Goal: Task Accomplishment & Management: Manage account settings

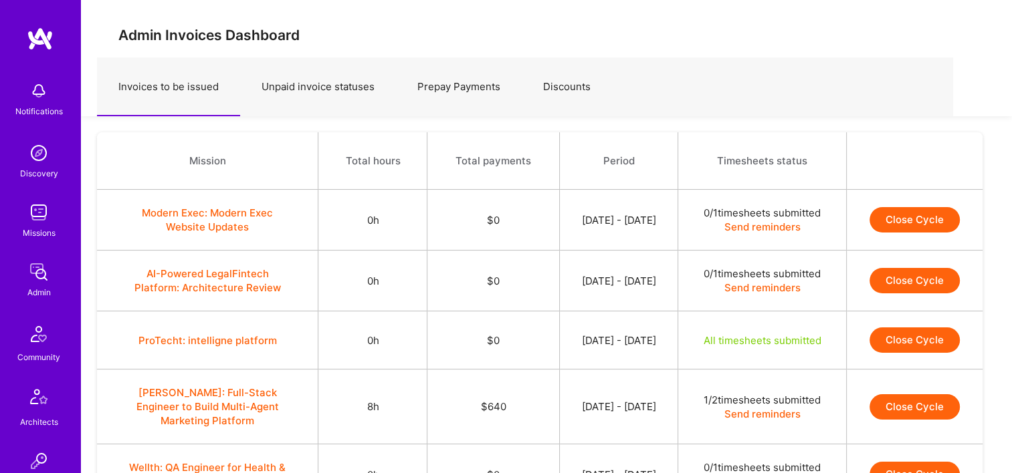
click at [37, 273] on img at bounding box center [38, 272] width 27 height 27
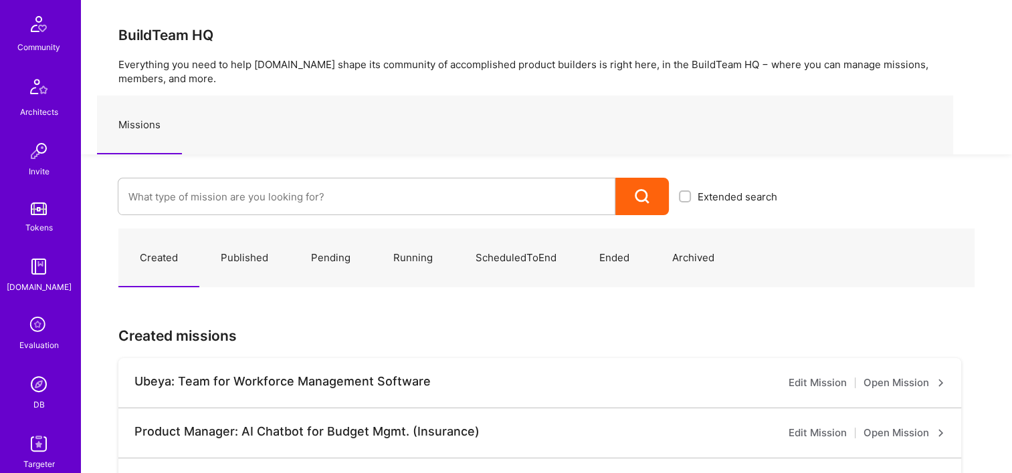
scroll to position [468, 0]
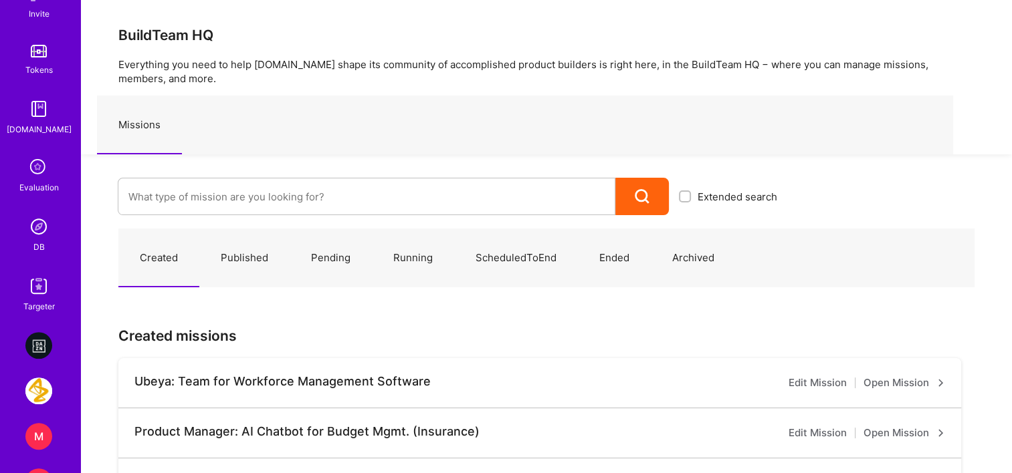
click at [34, 237] on img at bounding box center [38, 226] width 27 height 27
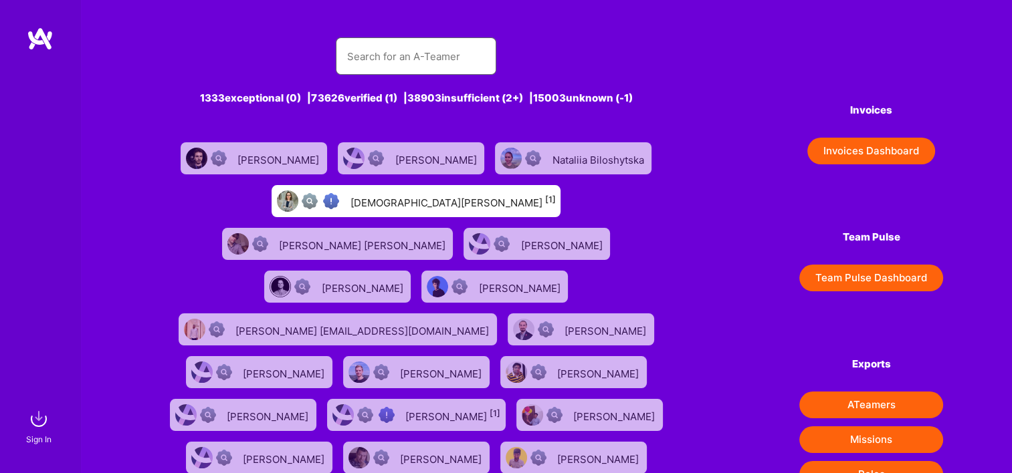
click at [355, 64] on input "text" at bounding box center [415, 56] width 139 height 34
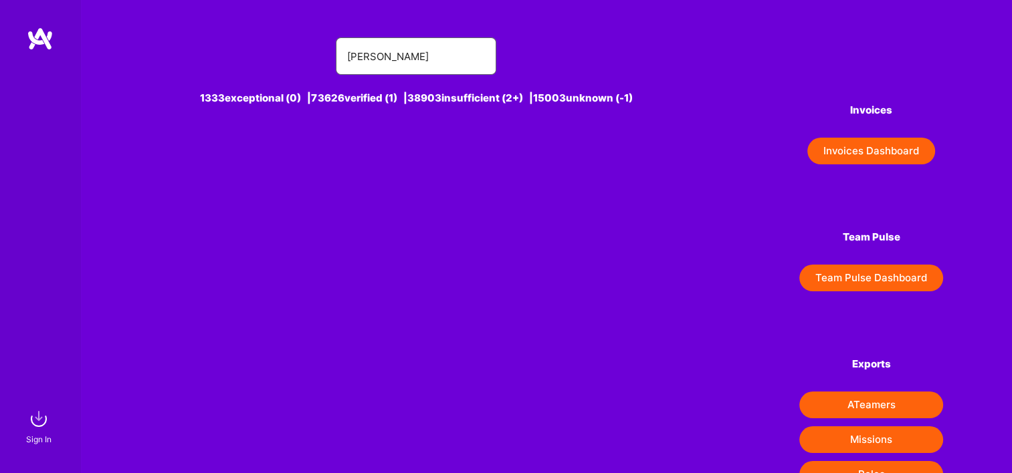
type input "linford bacon"
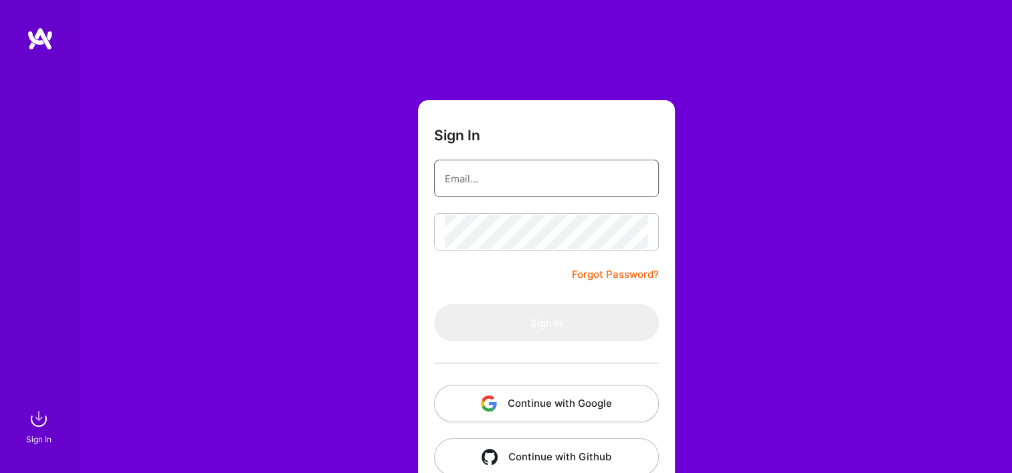
type input "Michaelgombos@a.team"
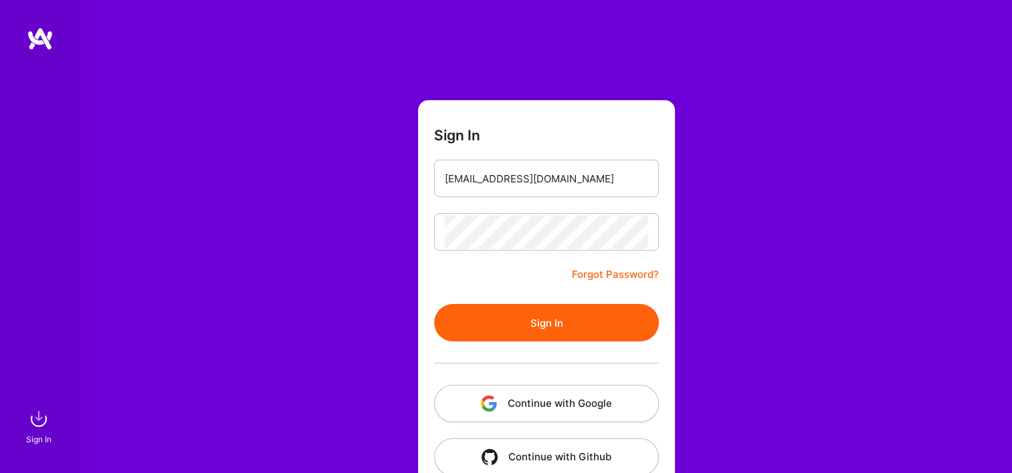
click at [527, 411] on button "Continue with Google" at bounding box center [546, 403] width 225 height 37
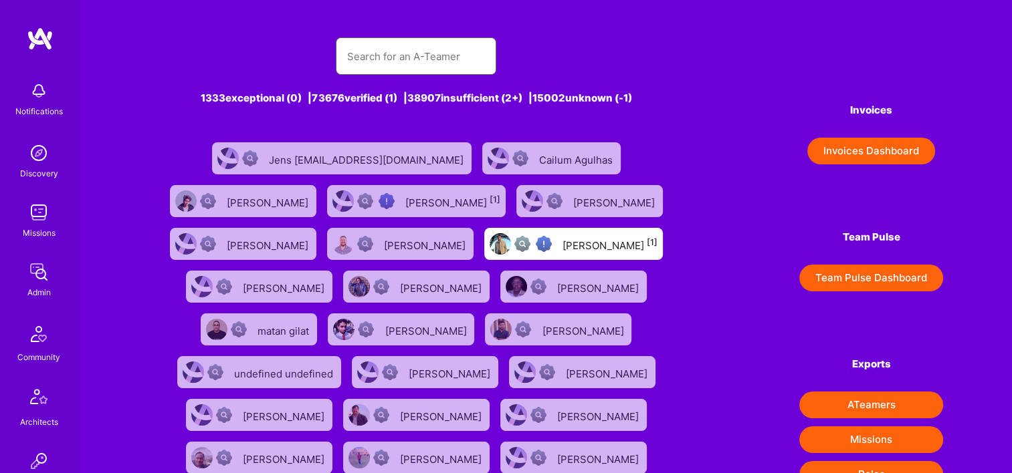
click at [378, 59] on input "text" at bounding box center [415, 56] width 139 height 34
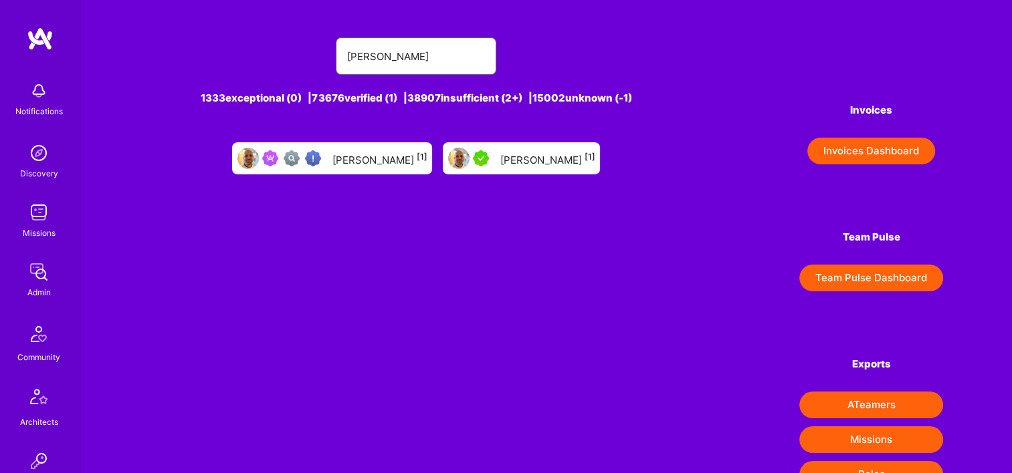
type input "linford bacon"
click at [535, 156] on div "Linford Bacon [1]" at bounding box center [546, 158] width 95 height 17
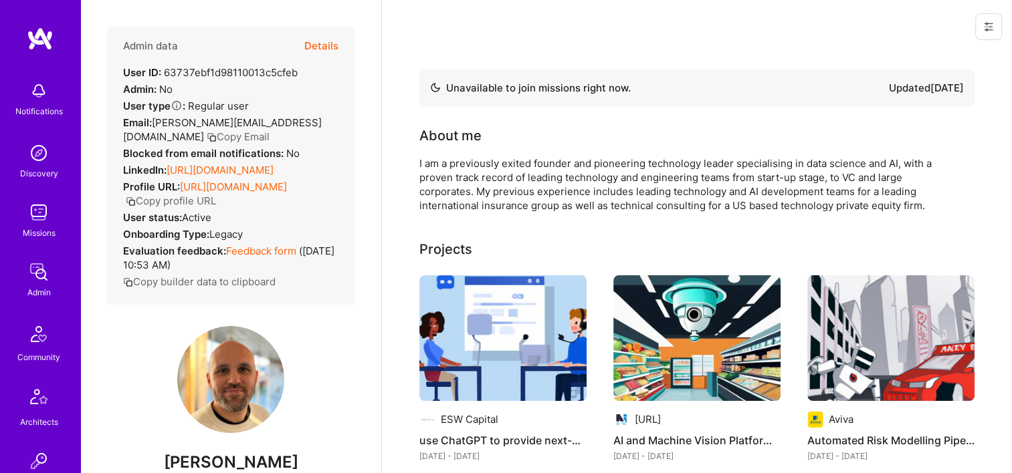
click at [314, 47] on button "Details" at bounding box center [321, 46] width 34 height 39
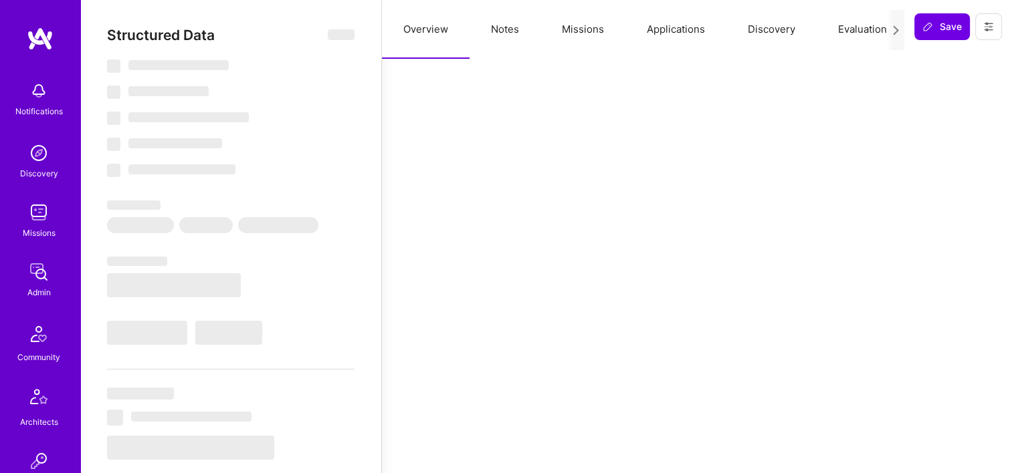
select select "Not Available"
select select "3 Months"
select select "5"
select select "7"
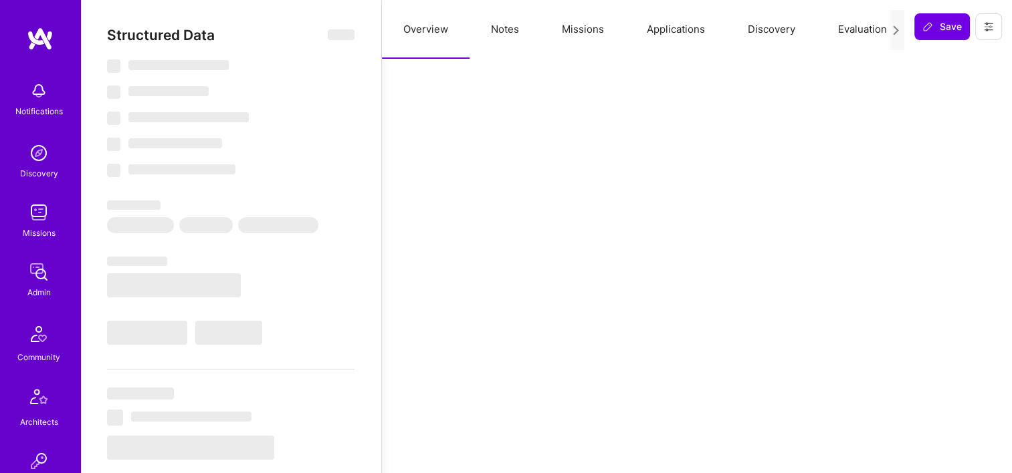
select select "7"
select select "GB"
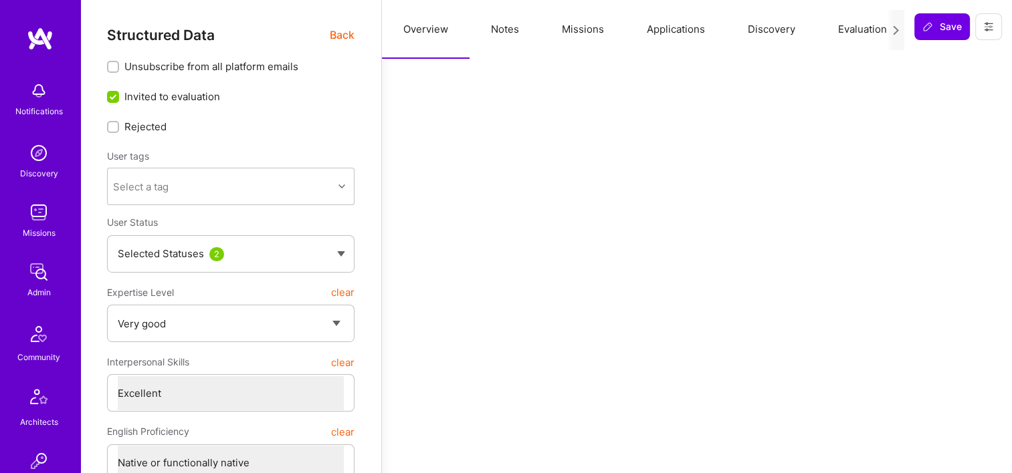
click at [569, 33] on button "Missions" at bounding box center [582, 29] width 85 height 59
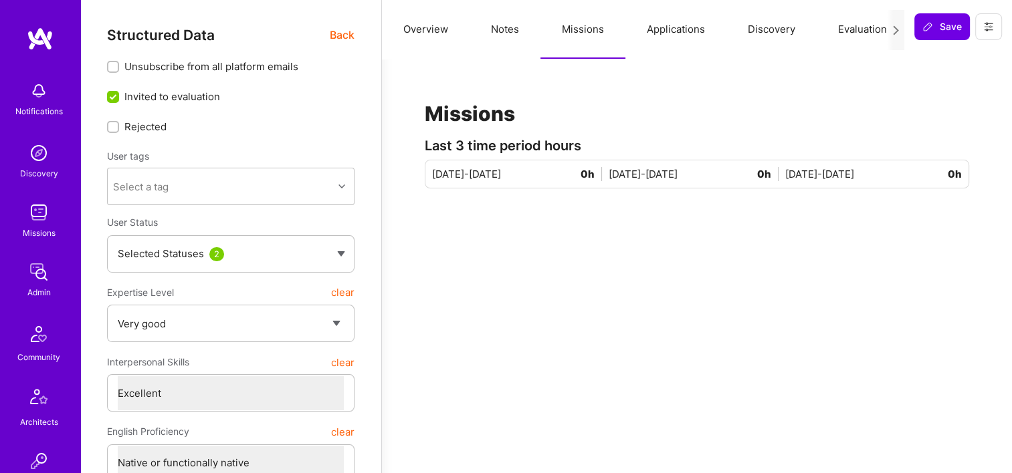
click at [347, 31] on span "Back" at bounding box center [342, 35] width 25 height 17
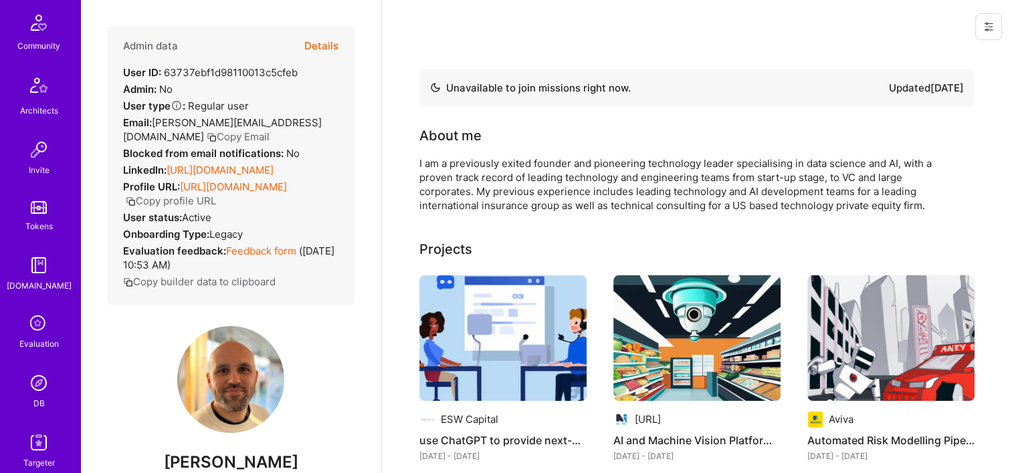
scroll to position [401, 0]
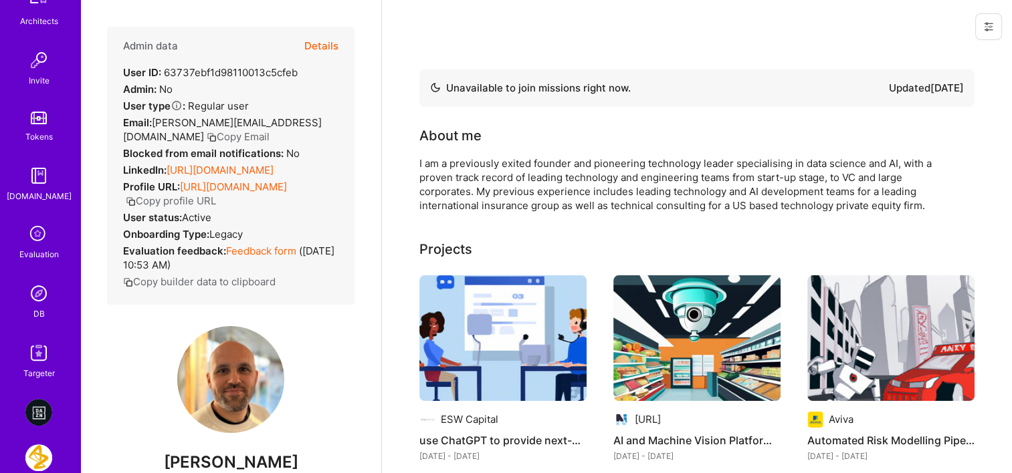
click at [39, 302] on img at bounding box center [38, 293] width 27 height 27
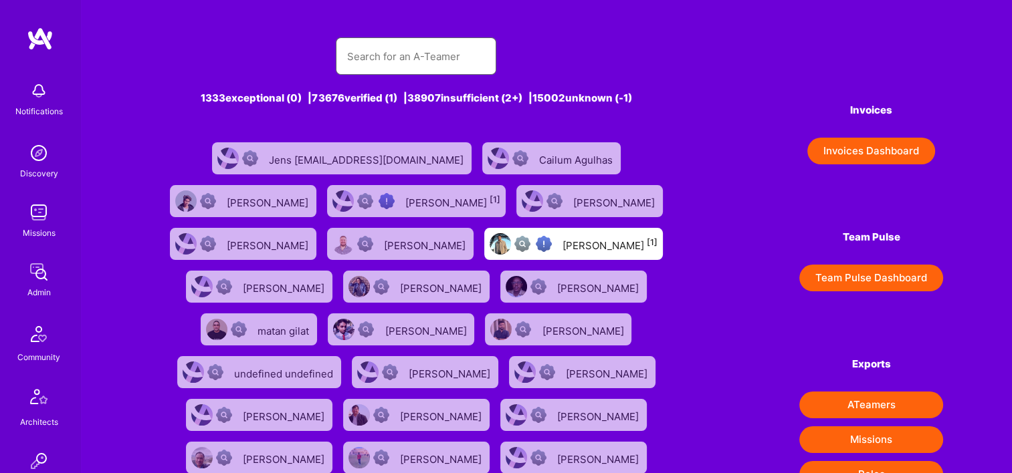
click at [394, 52] on input "text" at bounding box center [415, 56] width 139 height 34
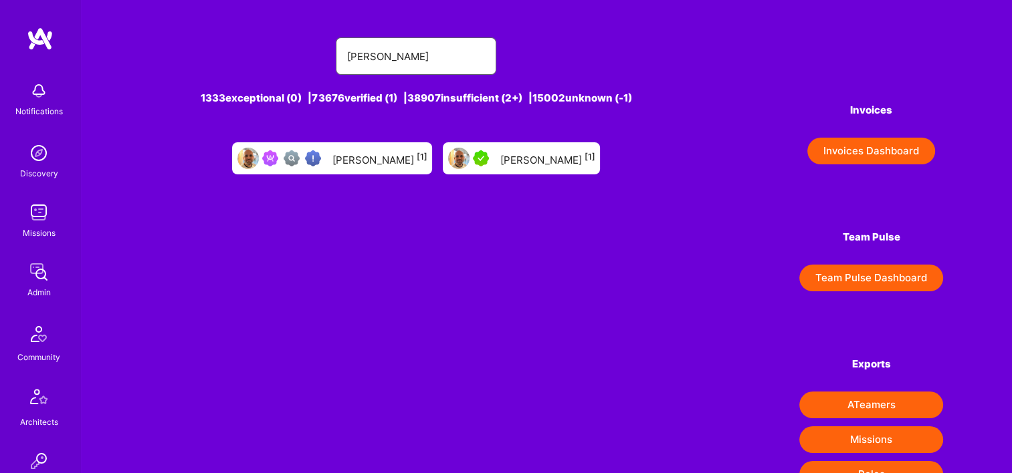
type input "linford bacon"
click at [353, 160] on div "Linford Bacon [1]" at bounding box center [379, 158] width 95 height 17
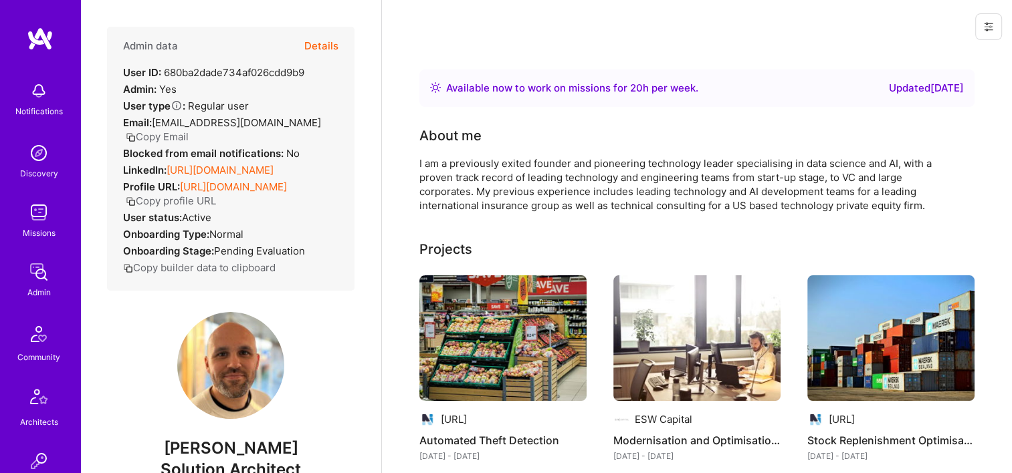
click at [304, 49] on button "Details" at bounding box center [321, 46] width 34 height 39
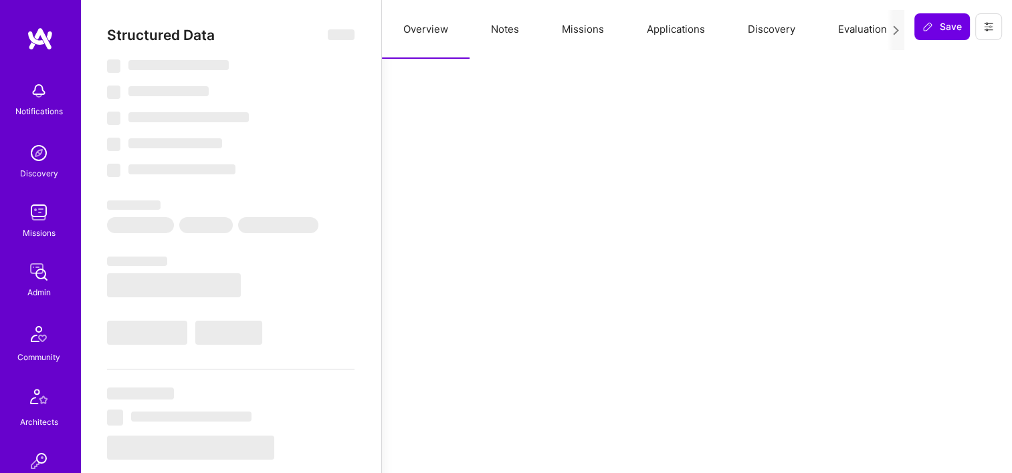
type textarea "x"
select select "Right Now"
select select "Verified"
select select "GB"
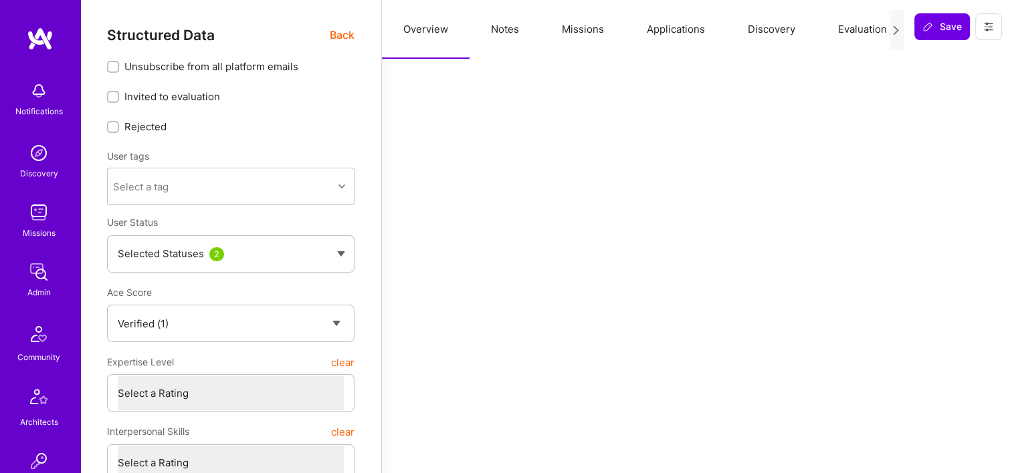
click at [580, 35] on button "Missions" at bounding box center [582, 29] width 85 height 59
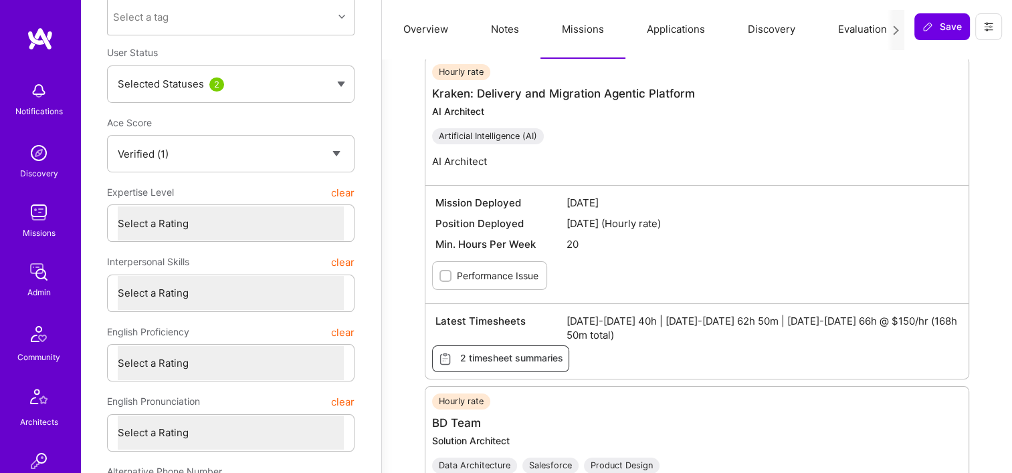
scroll to position [334, 0]
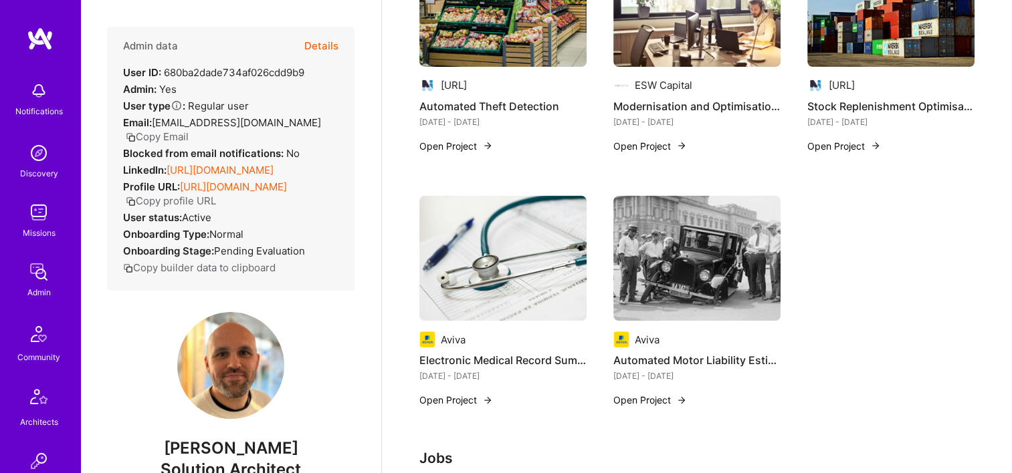
scroll to position [401, 0]
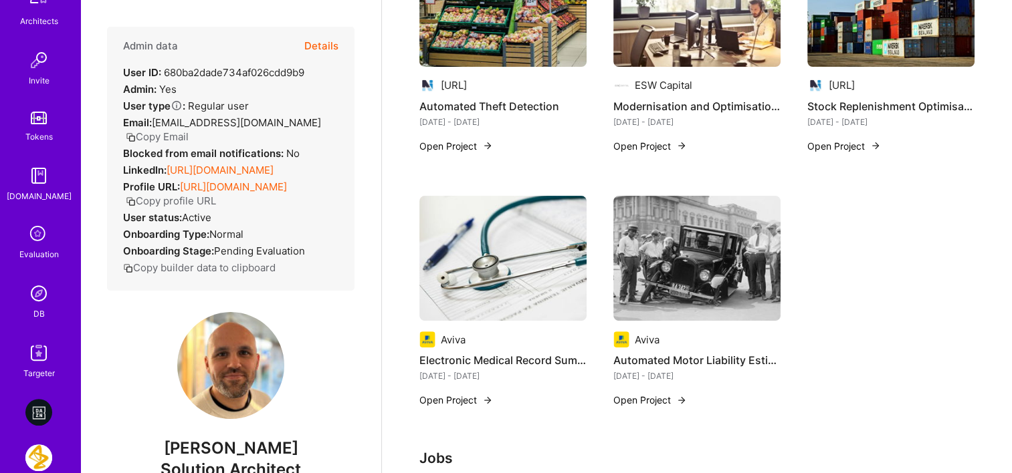
click at [47, 296] on link "DB" at bounding box center [38, 300] width 83 height 41
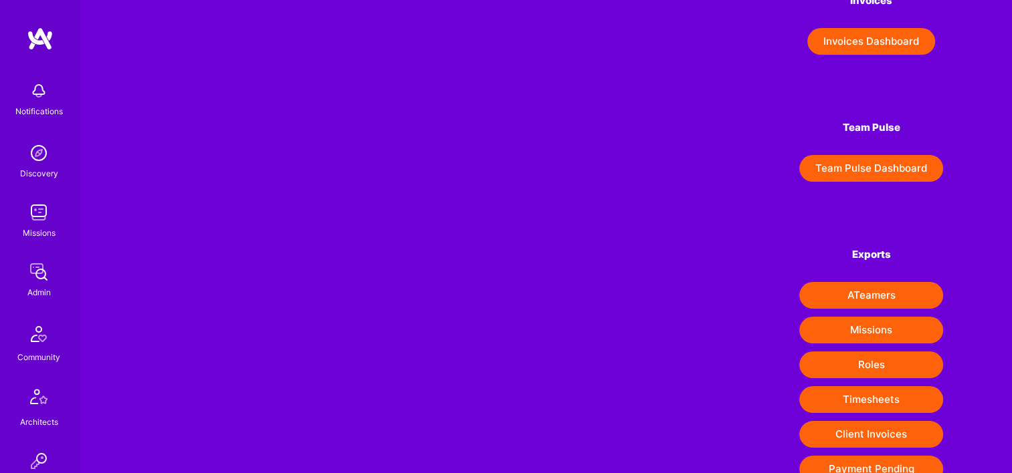
scroll to position [209, 0]
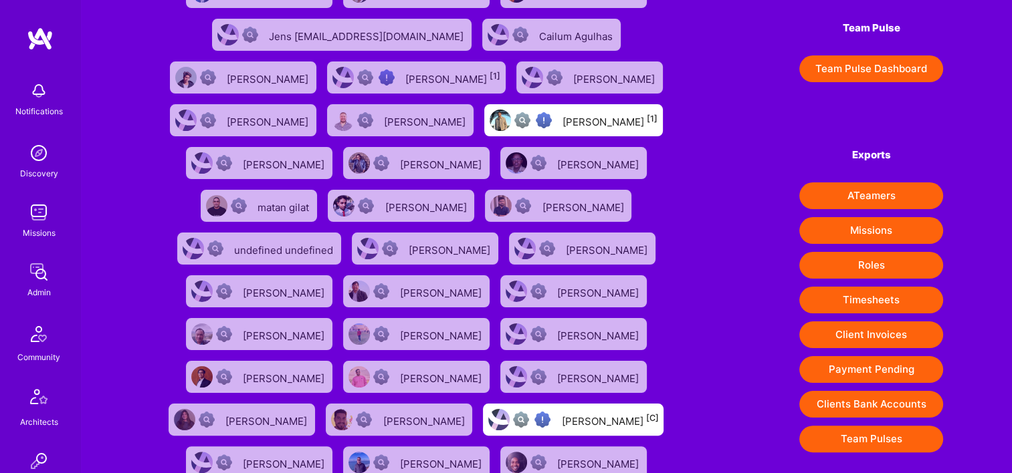
click at [880, 362] on button "Payment Pending" at bounding box center [871, 369] width 144 height 27
click at [40, 265] on img at bounding box center [38, 272] width 27 height 27
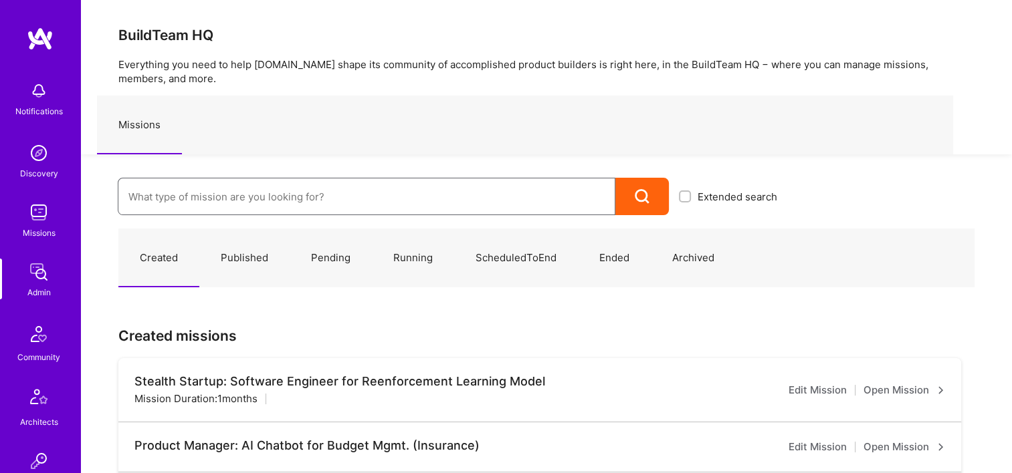
click at [203, 185] on input at bounding box center [366, 197] width 476 height 34
paste input "Lyft : Lyft Rider"
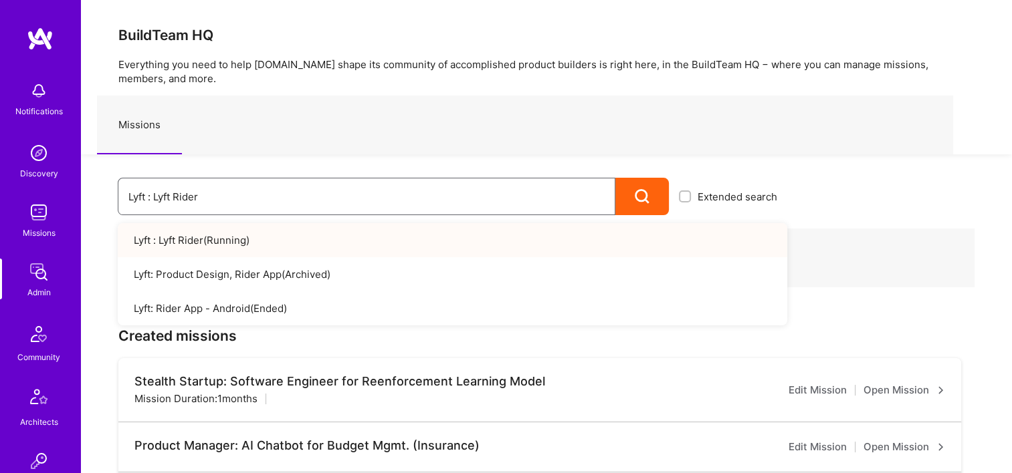
drag, startPoint x: 268, startPoint y: 200, endPoint x: 109, endPoint y: 201, distance: 159.1
click at [102, 200] on div "Lyft : Lyft Rider Extended search Lyft : Lyft Rider ( Running ) Lyft: Product D…" at bounding box center [434, 184] width 706 height 61
paste input "Parq: Product Manager to build out product strategy and deliver solutions that …"
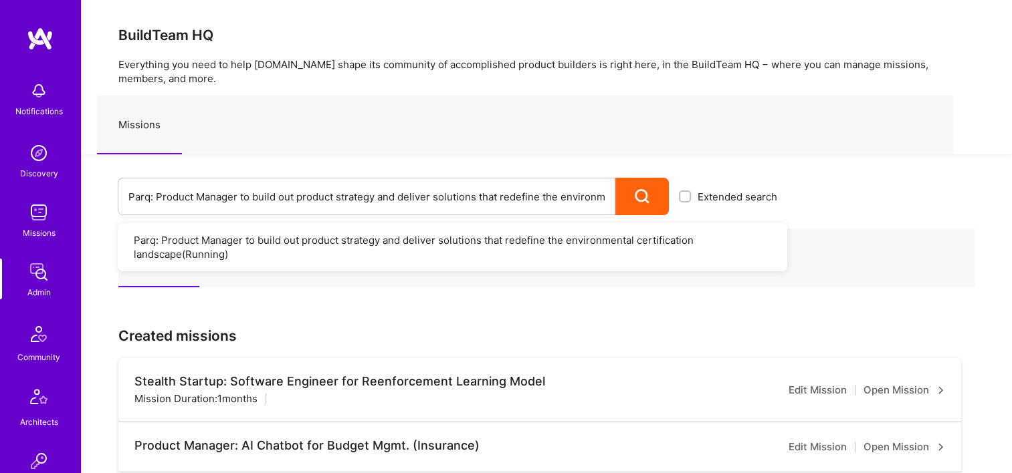
click at [530, 76] on p "Everything you need to help [DOMAIN_NAME] shape its community of accomplished p…" at bounding box center [546, 71] width 856 height 28
drag, startPoint x: 126, startPoint y: 193, endPoint x: 794, endPoint y: 197, distance: 667.9
click at [794, 197] on div "Parq: Product Manager to build out product strategy and deliver solutions that …" at bounding box center [546, 184] width 931 height 61
drag, startPoint x: 128, startPoint y: 197, endPoint x: 391, endPoint y: 211, distance: 263.1
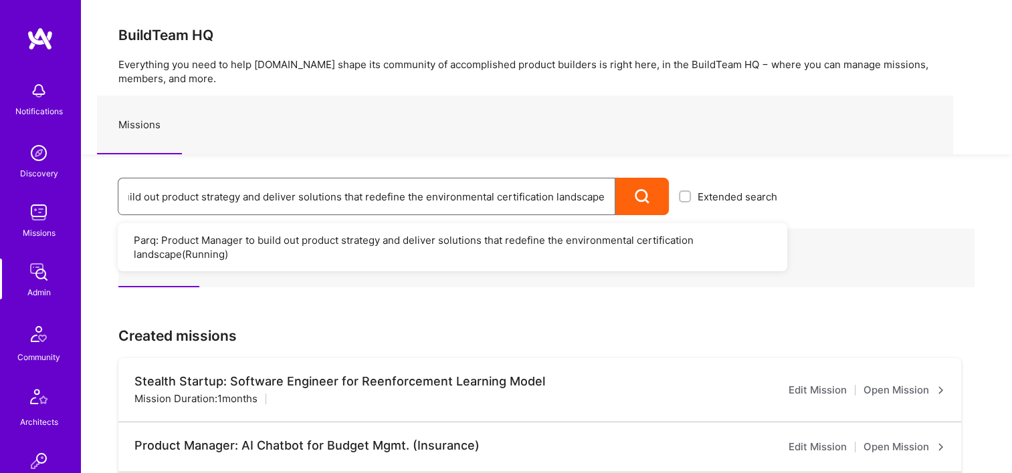
click at [806, 194] on div "Parq: Product Manager to build out product strategy and deliver solutions that …" at bounding box center [546, 184] width 931 height 61
paste input "epsiCo - Elixir Dev - Retail Technology"
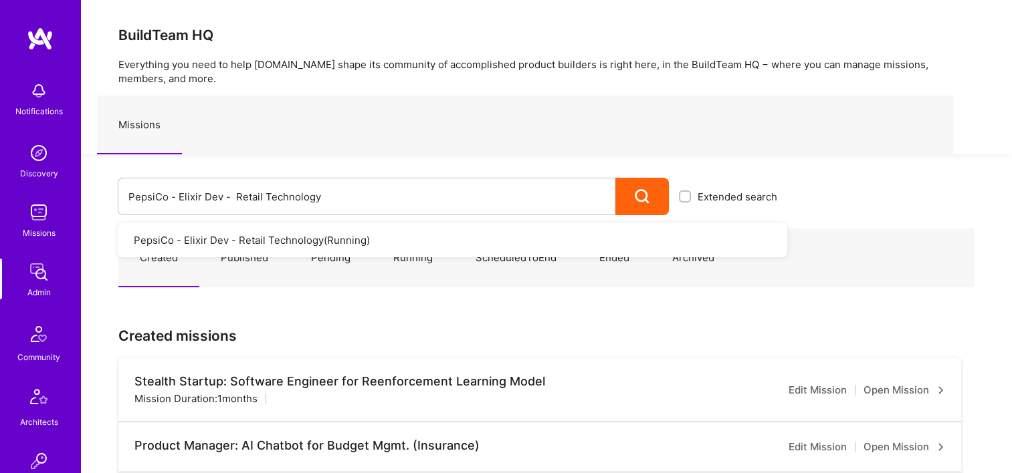
drag, startPoint x: 336, startPoint y: 256, endPoint x: 369, endPoint y: 241, distance: 35.9
drag, startPoint x: 340, startPoint y: 203, endPoint x: 185, endPoint y: 198, distance: 155.2
click at [99, 195] on div "PepsiCo - Elixir Dev - Retail Technology Extended search PepsiCo - Elixir Dev -…" at bounding box center [434, 184] width 706 height 61
paste input ": SodaStream Intl. 2024 AOP"
type input "PepsiCo: SodaStream Intl. 2024 AOP"
